Goal: Task Accomplishment & Management: Manage account settings

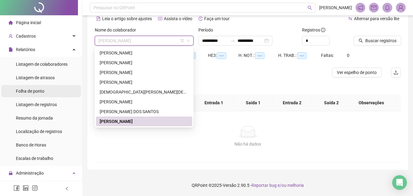
click at [46, 89] on li "Folha de ponto" at bounding box center [41, 91] width 80 height 12
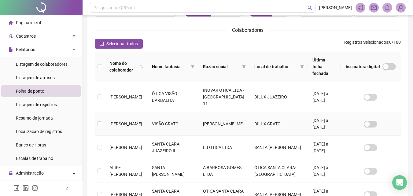
scroll to position [257, 0]
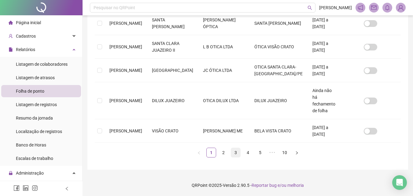
click at [234, 154] on link "3" at bounding box center [235, 152] width 9 height 9
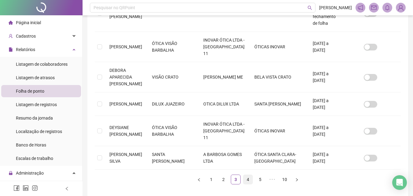
click at [247, 175] on link "4" at bounding box center [248, 179] width 9 height 9
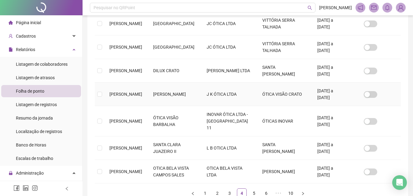
scroll to position [230, 0]
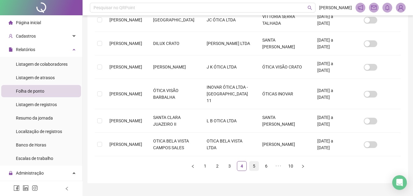
click at [255, 162] on link "5" at bounding box center [254, 166] width 9 height 9
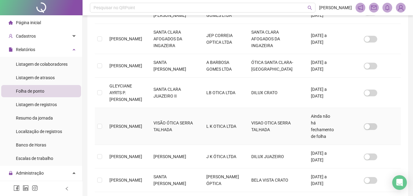
scroll to position [211, 0]
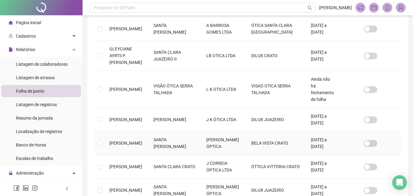
click at [237, 132] on td "[PERSON_NAME] ÓPTICA" at bounding box center [224, 144] width 45 height 24
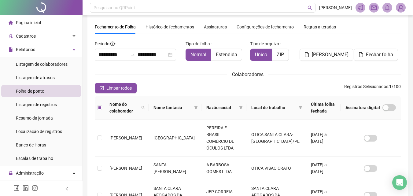
scroll to position [0, 0]
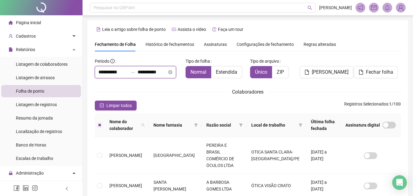
click at [102, 70] on input "**********" at bounding box center [113, 72] width 29 height 7
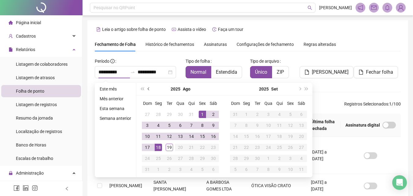
click at [147, 88] on button "prev-year" at bounding box center [149, 89] width 7 height 12
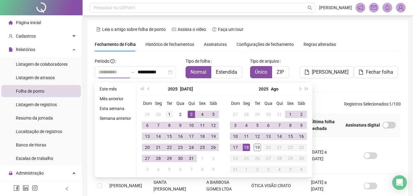
type input "**********"
click at [170, 113] on div "1" at bounding box center [169, 114] width 7 height 7
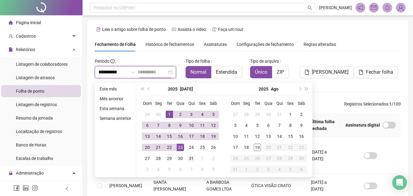
type input "**********"
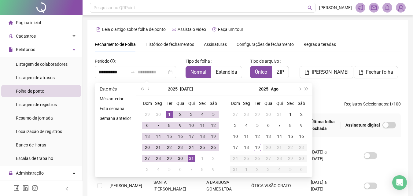
click at [193, 157] on div "31" at bounding box center [191, 158] width 7 height 7
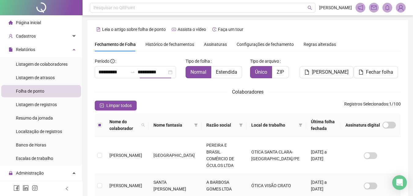
scroll to position [27, 0]
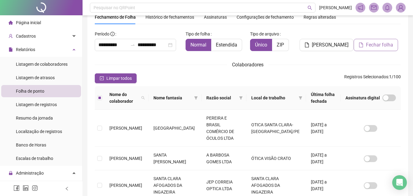
click at [367, 45] on span "Fechar folha" at bounding box center [379, 44] width 27 height 7
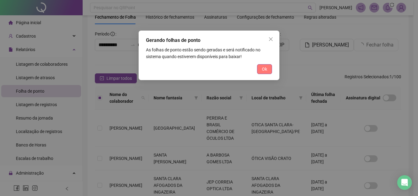
click at [268, 71] on button "Ok" at bounding box center [264, 69] width 15 height 10
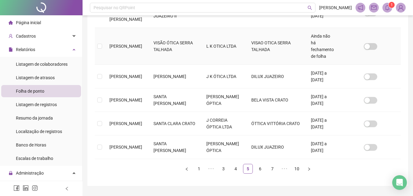
scroll to position [257, 0]
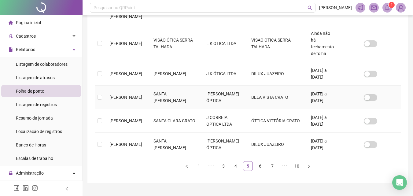
click at [265, 86] on td "BELA VISTA CRATO" at bounding box center [277, 98] width 60 height 24
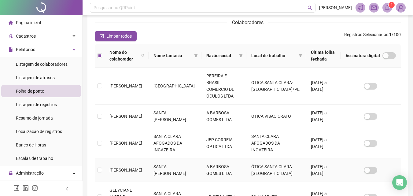
scroll to position [27, 0]
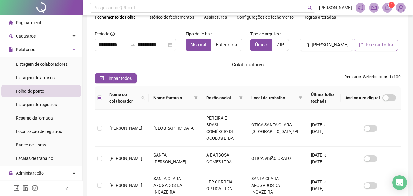
click at [364, 48] on button "Fechar folha" at bounding box center [376, 45] width 44 height 12
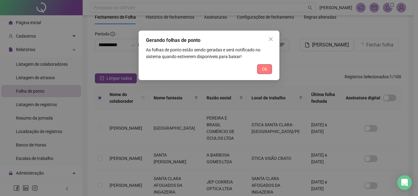
click at [261, 70] on button "Ok" at bounding box center [264, 69] width 15 height 10
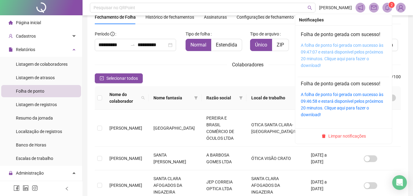
click at [338, 50] on link "A folha de ponto foi gerada com sucesso às 09:47:07 e estará disponível pelos p…" at bounding box center [342, 55] width 83 height 25
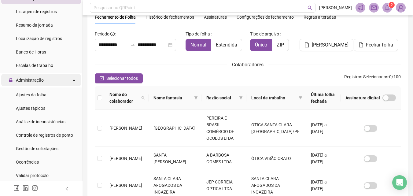
scroll to position [92, 0]
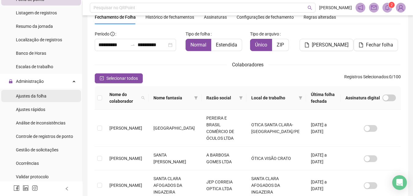
click at [40, 96] on span "Ajustes da folha" at bounding box center [31, 96] width 31 height 5
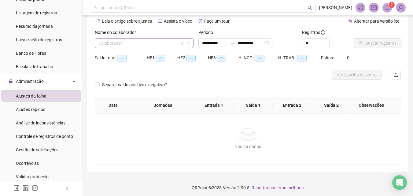
type input "**********"
click at [103, 44] on input "search" at bounding box center [142, 43] width 86 height 9
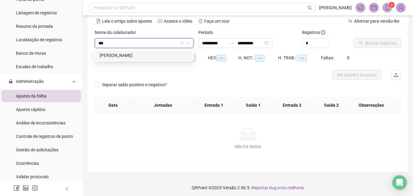
type input "****"
click at [113, 55] on div "[PERSON_NAME]" at bounding box center [144, 55] width 89 height 7
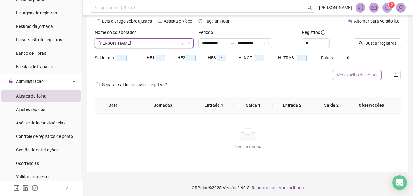
click at [336, 75] on button "Ver espelho de ponto" at bounding box center [357, 75] width 50 height 10
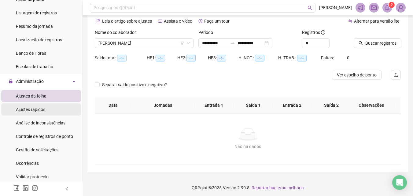
click at [53, 109] on li "Ajustes rápidos" at bounding box center [41, 109] width 80 height 12
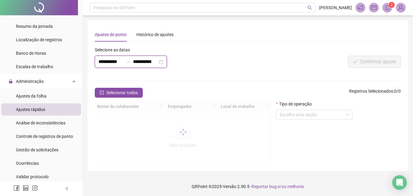
click at [103, 63] on input "**********" at bounding box center [111, 61] width 25 height 7
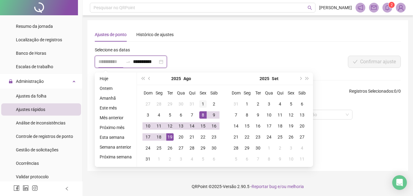
type input "**********"
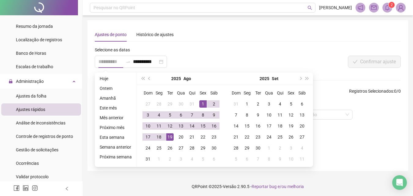
click at [203, 104] on div "1" at bounding box center [202, 103] width 7 height 7
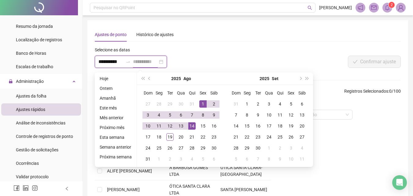
type input "**********"
click at [192, 125] on div "14" at bounding box center [191, 125] width 7 height 7
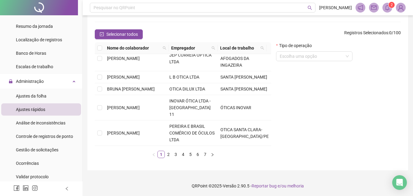
scroll to position [59, 0]
click at [178, 152] on link "3" at bounding box center [176, 154] width 7 height 7
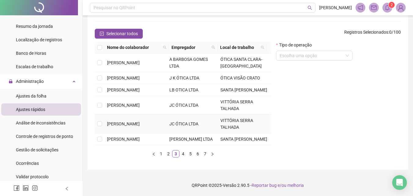
scroll to position [0, 0]
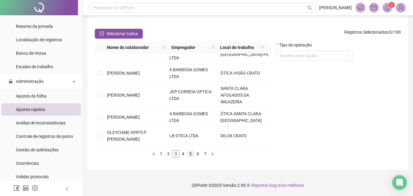
click at [190, 153] on link "5" at bounding box center [190, 154] width 7 height 7
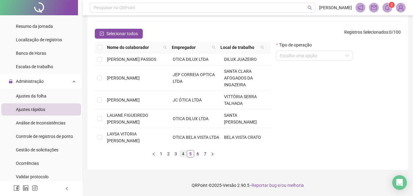
click at [181, 157] on link "4" at bounding box center [183, 154] width 7 height 7
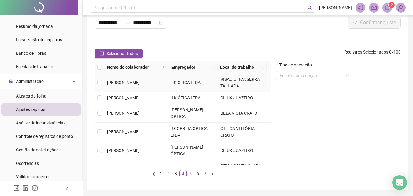
scroll to position [28, 0]
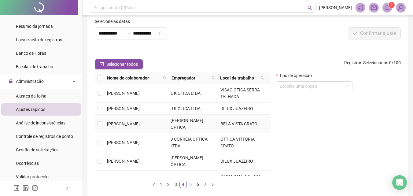
click at [175, 125] on span "[PERSON_NAME] ÓPTICA" at bounding box center [187, 124] width 33 height 12
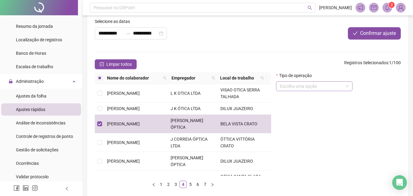
click at [318, 86] on input "search" at bounding box center [312, 86] width 64 height 9
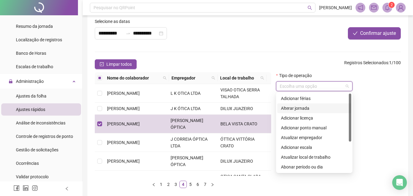
scroll to position [49, 0]
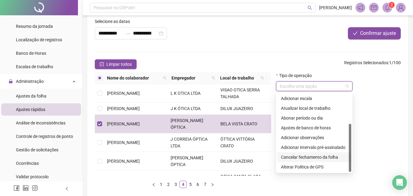
click at [330, 158] on div "Cancelar fechamento da folha" at bounding box center [314, 157] width 67 height 7
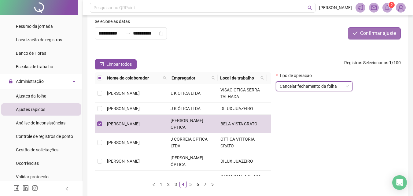
click at [369, 30] on span "Confirmar ajuste" at bounding box center [378, 33] width 36 height 7
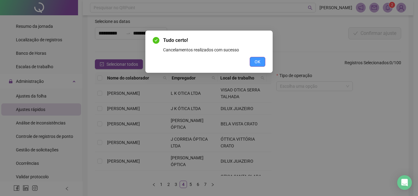
click at [259, 61] on span "OK" at bounding box center [258, 61] width 6 height 7
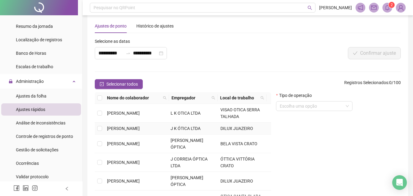
scroll to position [0, 0]
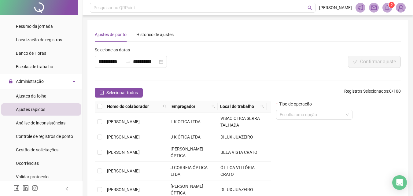
click at [46, 105] on li "Ajustes rápidos" at bounding box center [41, 109] width 80 height 12
click at [46, 97] on span "Ajustes da folha" at bounding box center [31, 96] width 31 height 5
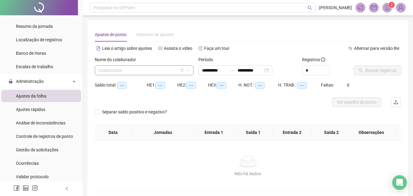
click at [115, 70] on input "search" at bounding box center [142, 70] width 86 height 9
type input "**********"
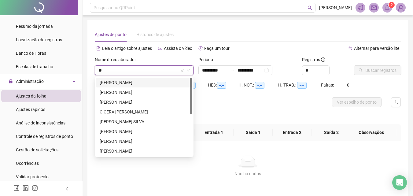
type input "***"
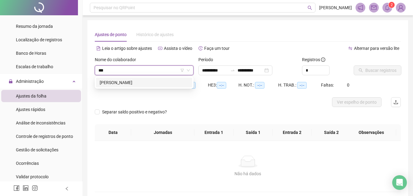
click at [123, 82] on div "[PERSON_NAME]" at bounding box center [144, 82] width 89 height 7
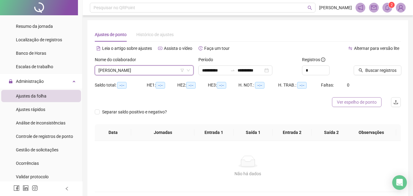
click at [359, 101] on span "Ver espelho de ponto" at bounding box center [357, 102] width 40 height 7
